Goal: Information Seeking & Learning: Find contact information

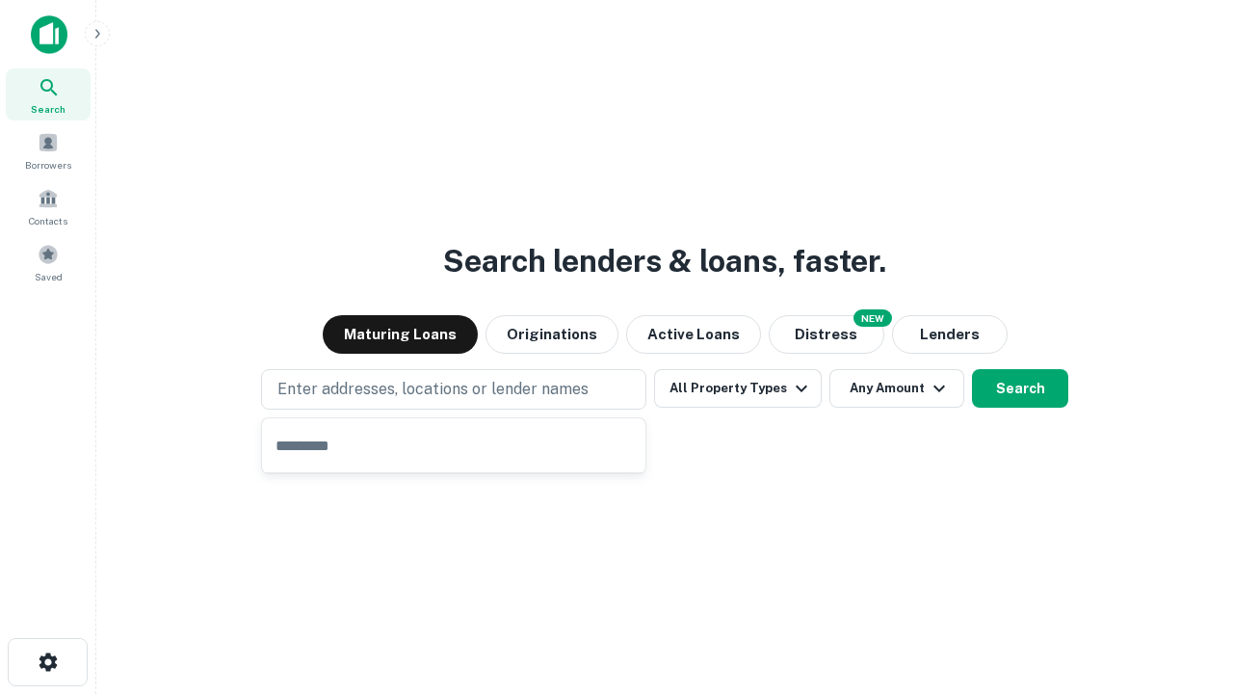
type input "**********"
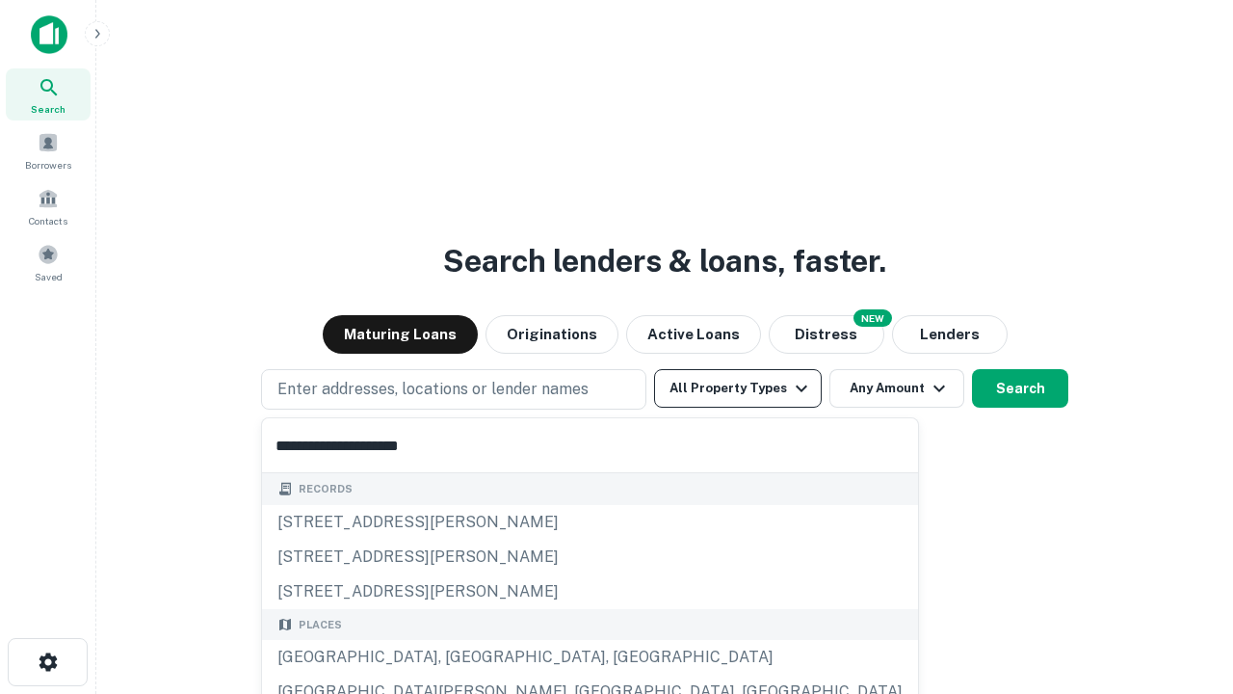
click at [461, 657] on div "Santa Monica, CA, USA" at bounding box center [590, 657] width 656 height 35
click at [738, 388] on button "All Property Types" at bounding box center [738, 388] width 168 height 39
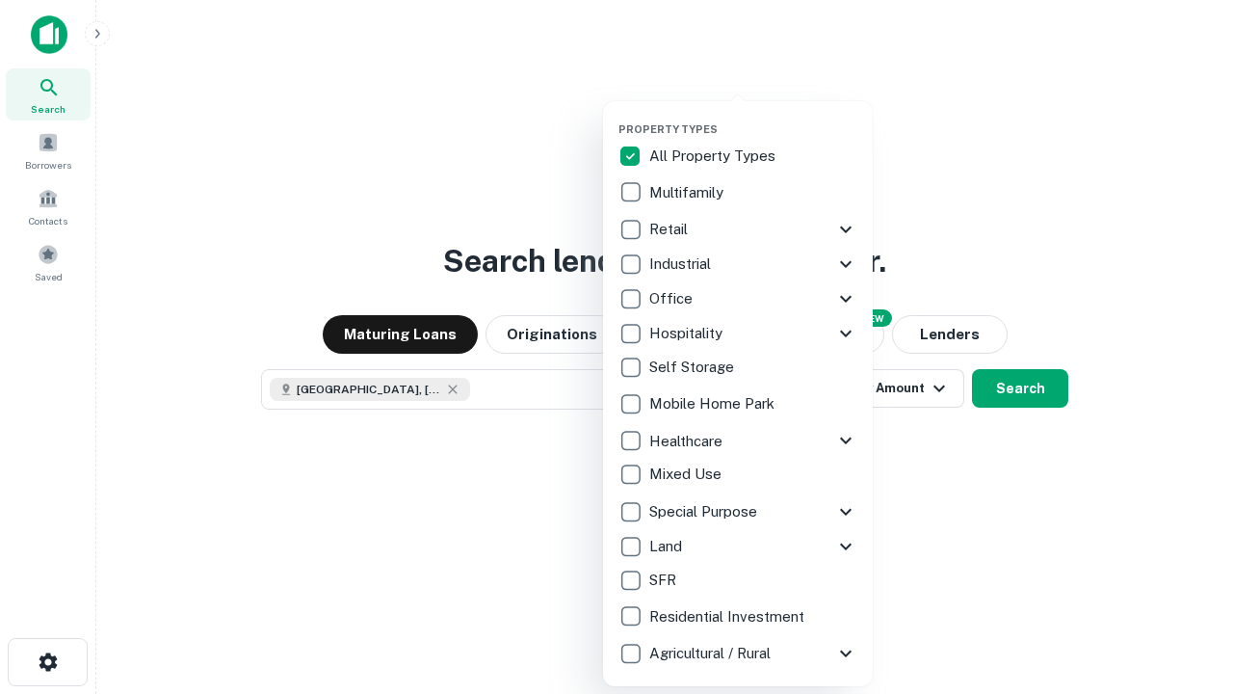
click at [753, 117] on button "button" at bounding box center [754, 117] width 270 height 1
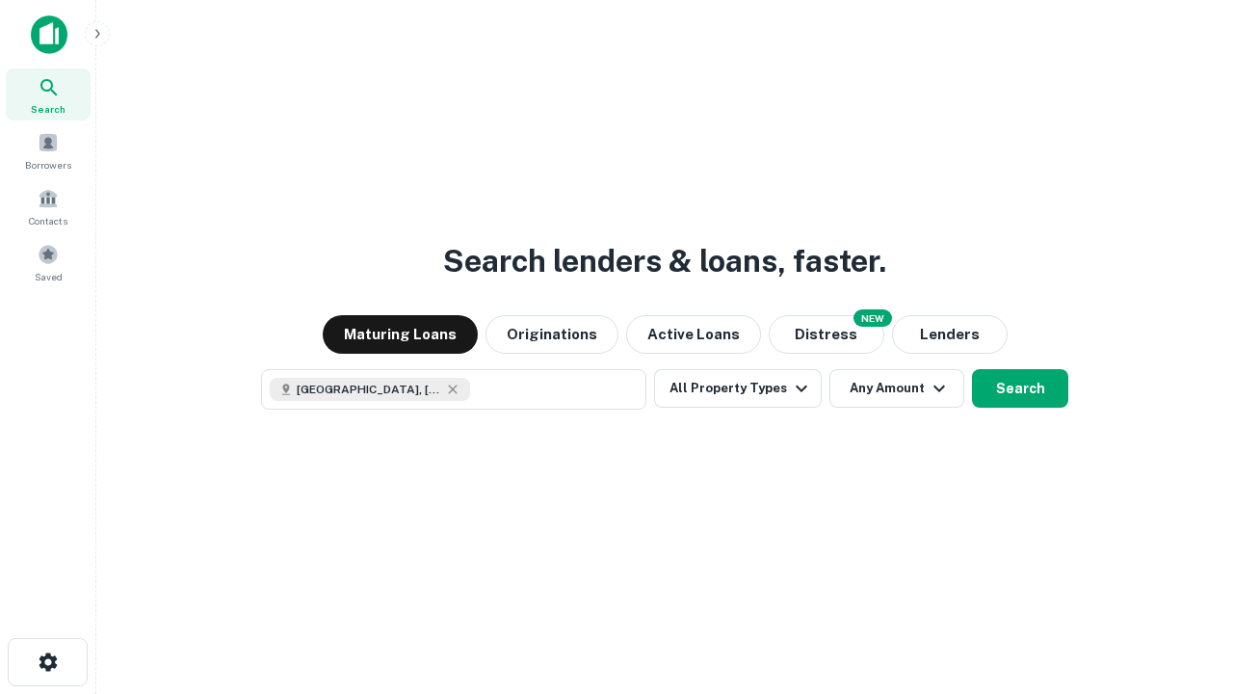
scroll to position [31, 0]
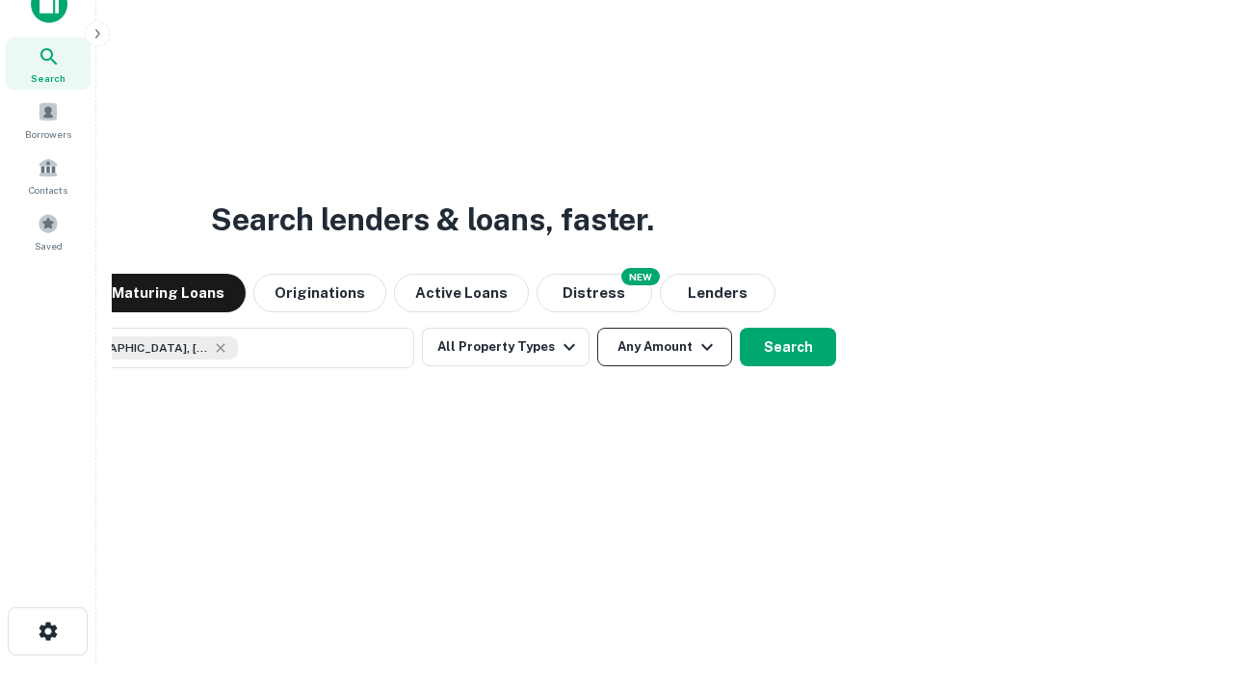
click at [597, 328] on button "Any Amount" at bounding box center [664, 347] width 135 height 39
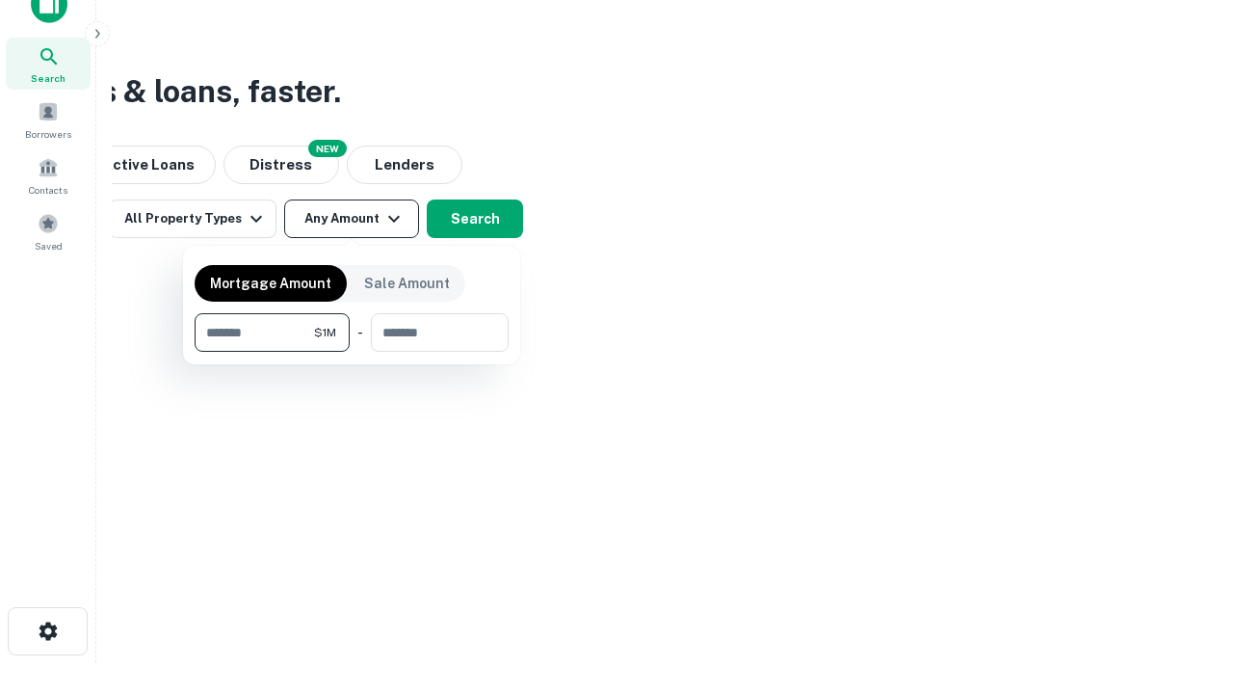
type input "*******"
click at [352, 352] on button "button" at bounding box center [352, 352] width 314 height 1
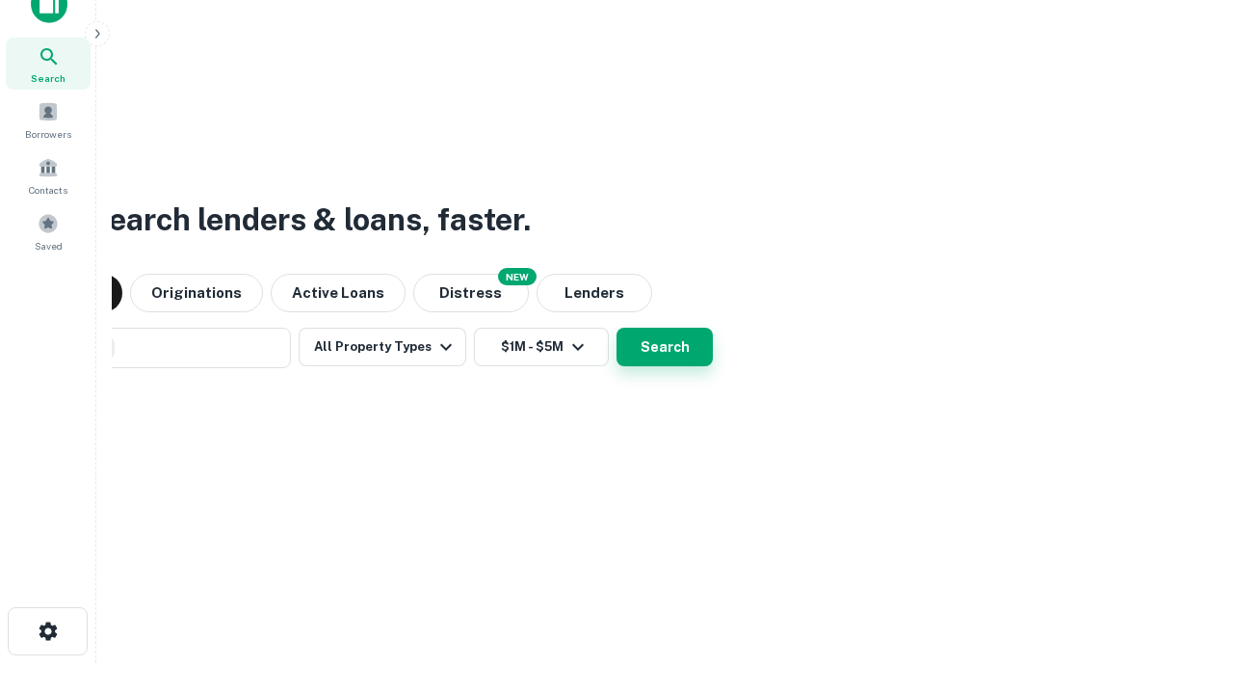
click at [617, 328] on button "Search" at bounding box center [665, 347] width 96 height 39
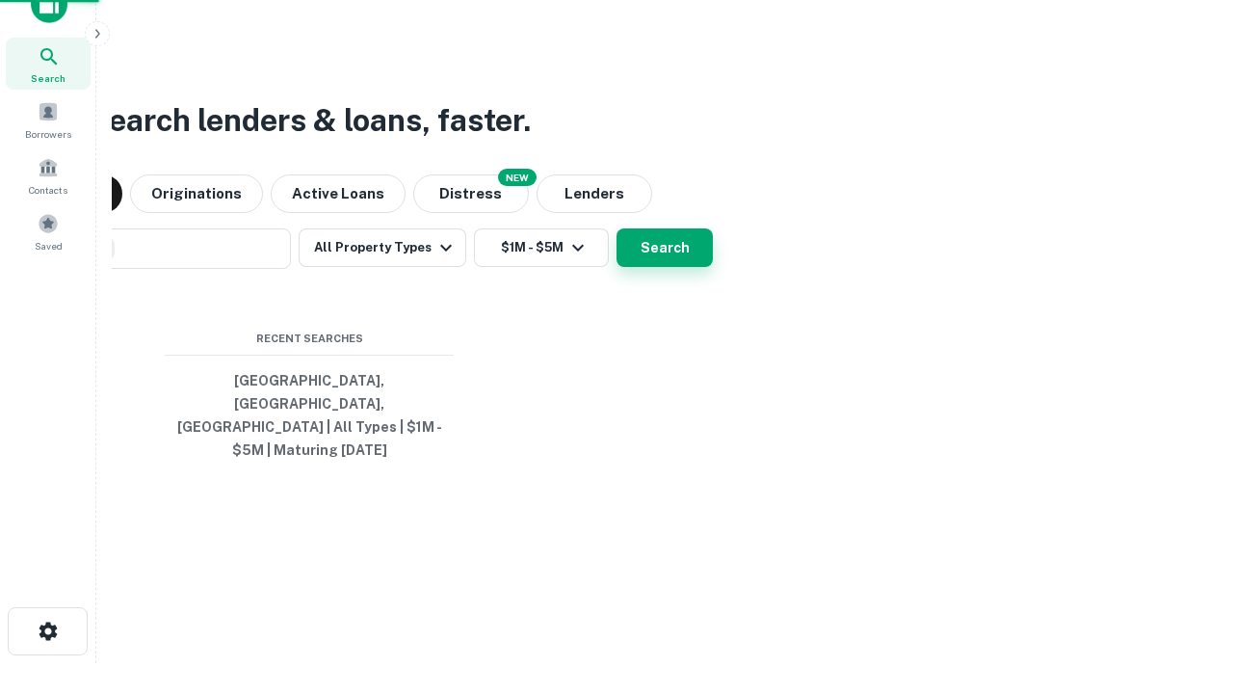
scroll to position [63, 545]
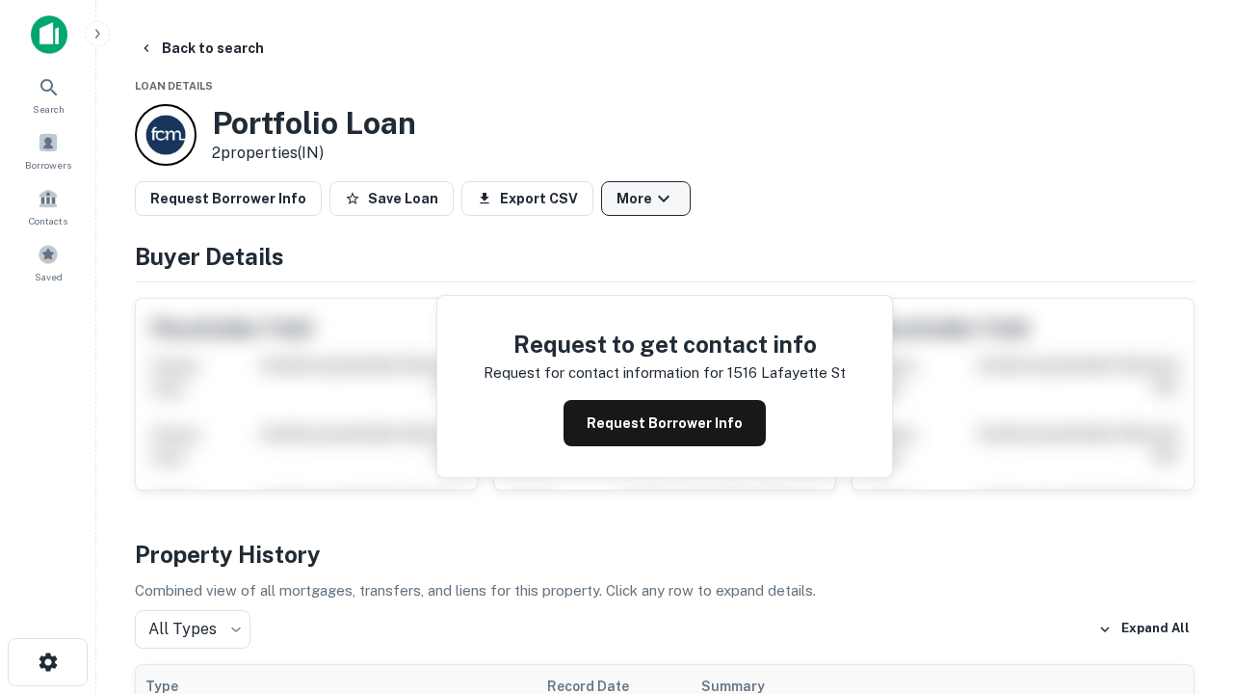
click at [646, 198] on button "More" at bounding box center [646, 198] width 90 height 35
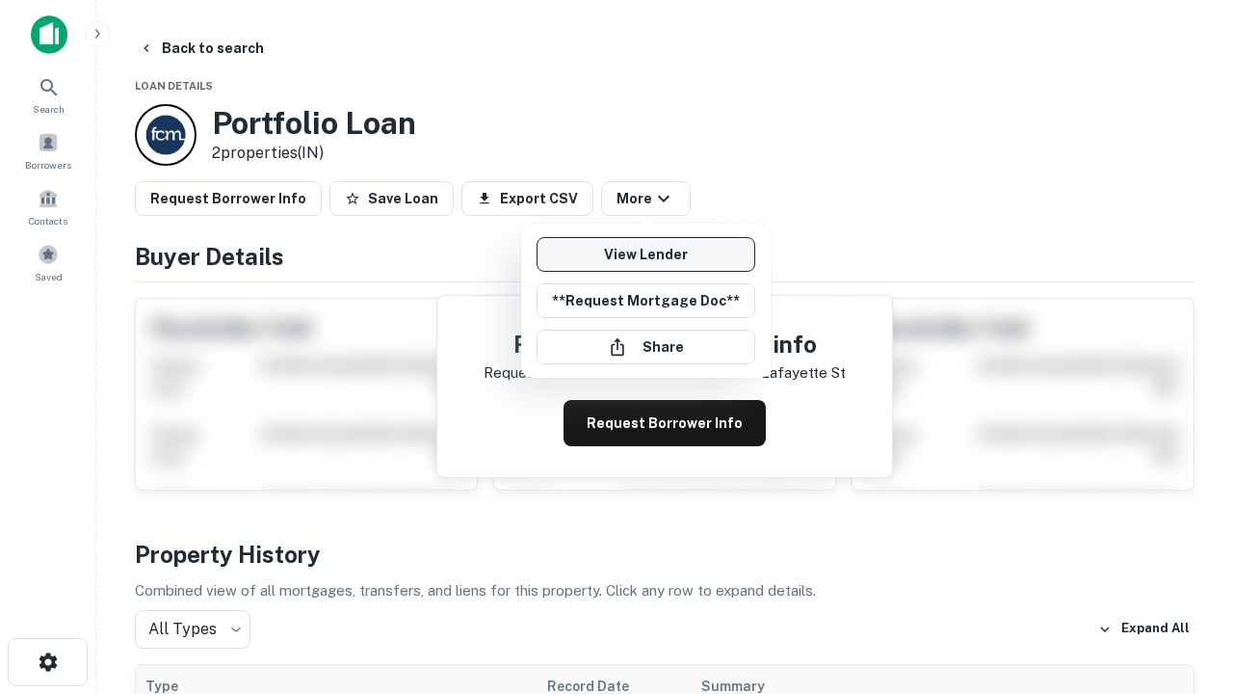
click at [646, 254] on link "View Lender" at bounding box center [646, 254] width 219 height 35
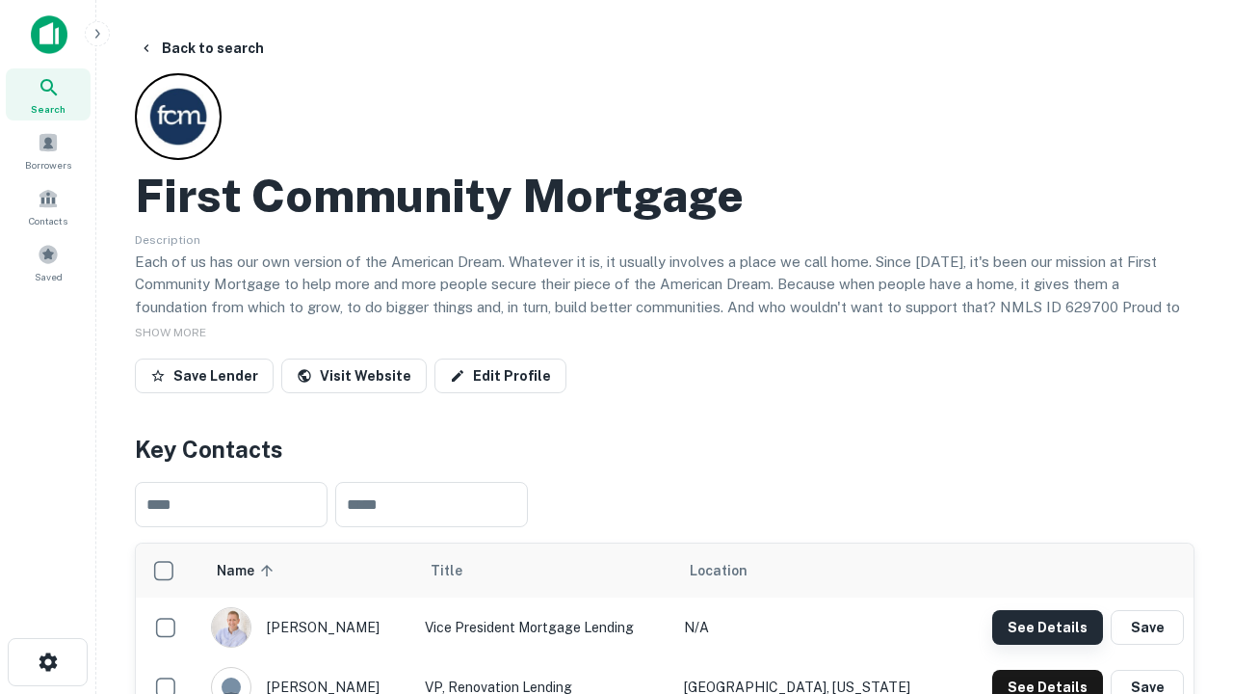
click at [1047, 626] on button "See Details" at bounding box center [1047, 627] width 111 height 35
click at [47, 662] on icon "button" at bounding box center [48, 661] width 23 height 23
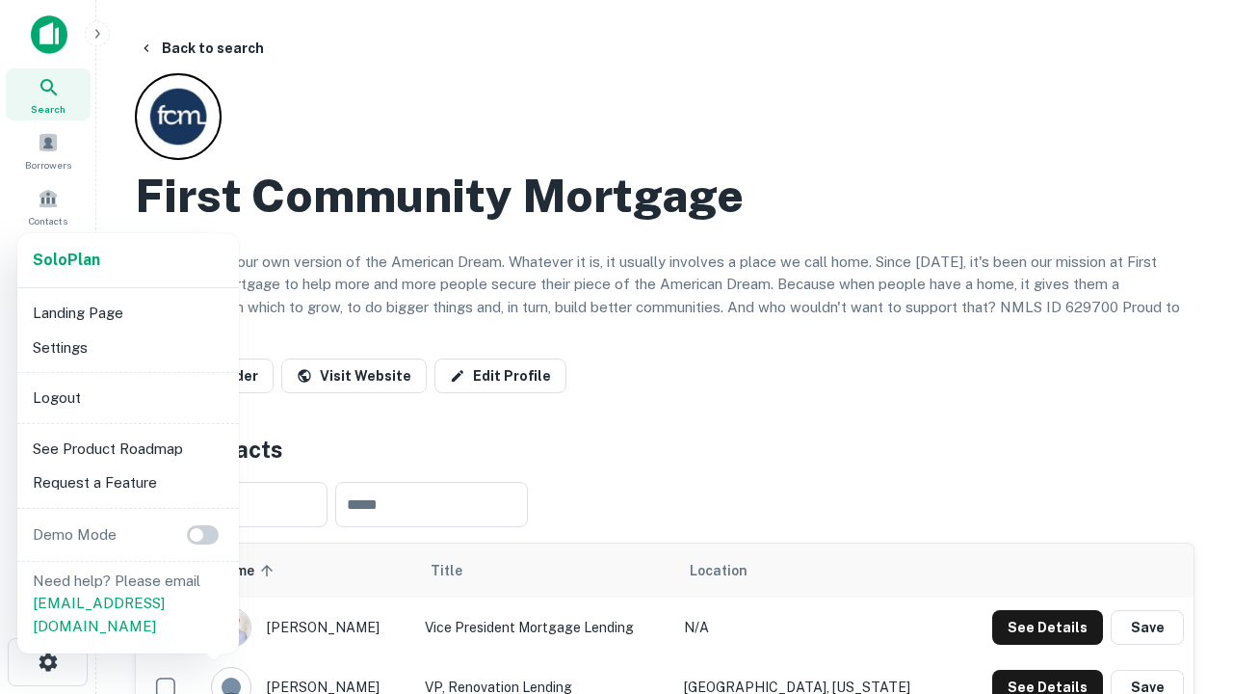
click at [127, 397] on li "Logout" at bounding box center [128, 398] width 206 height 35
